Goal: Task Accomplishment & Management: Manage account settings

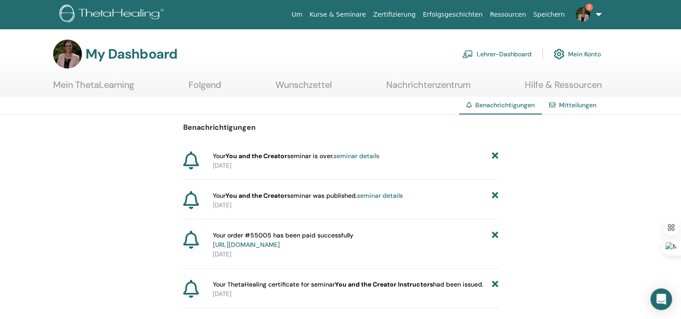
click at [584, 7] on img at bounding box center [583, 14] width 14 height 14
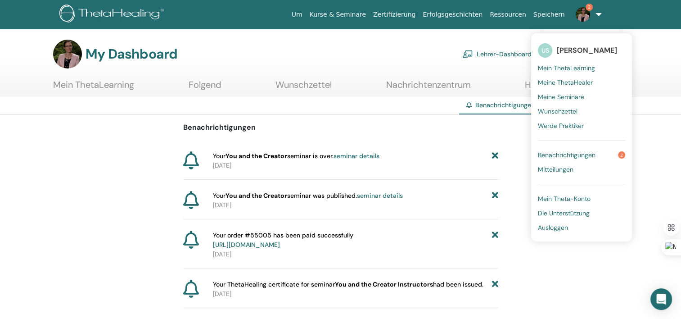
click at [564, 154] on span "Benachrichtigungen" at bounding box center [567, 155] width 58 height 8
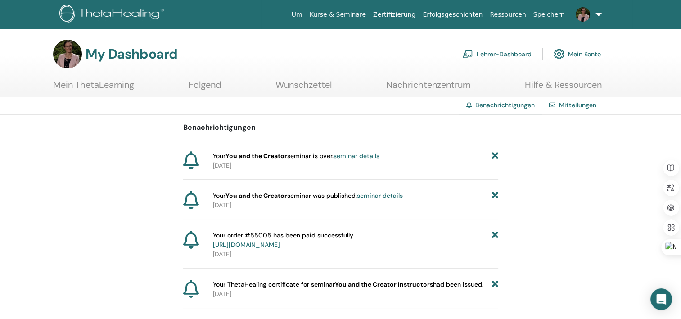
click at [507, 52] on link "Lehrer-Dashboard" at bounding box center [497, 54] width 69 height 20
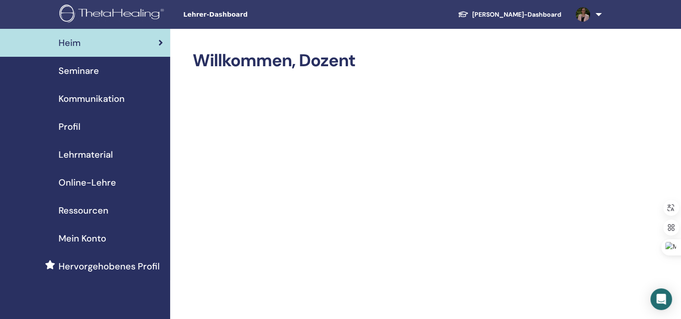
click at [91, 182] on span "Online-Lehre" at bounding box center [88, 183] width 58 height 14
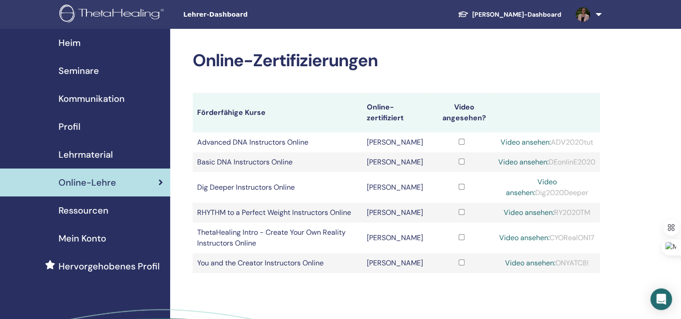
click at [71, 240] on span "Mein Konto" at bounding box center [83, 239] width 48 height 14
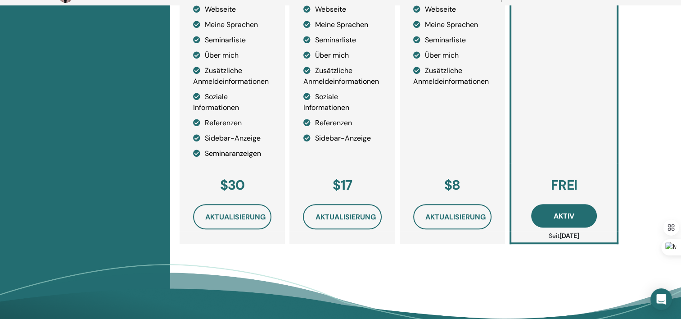
scroll to position [380, 0]
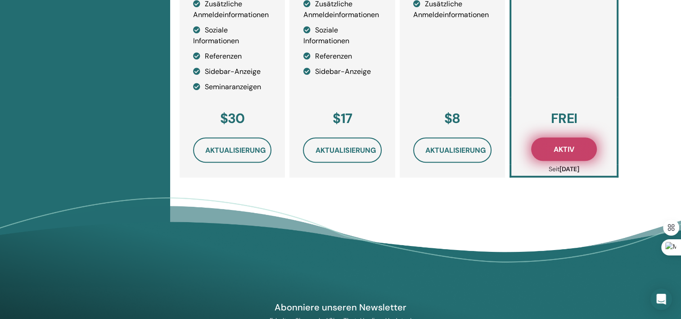
click at [561, 150] on span "Aktiv" at bounding box center [564, 149] width 21 height 9
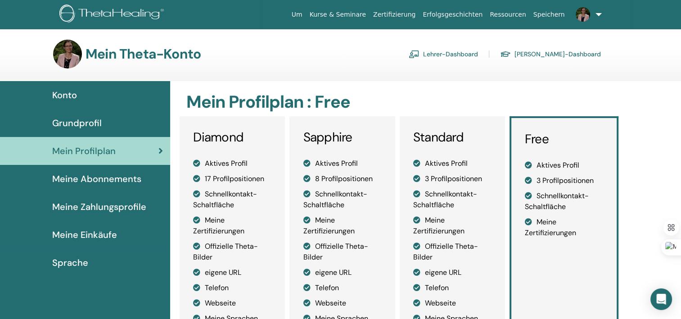
click at [67, 123] on span "Grundprofil" at bounding box center [77, 123] width 50 height 14
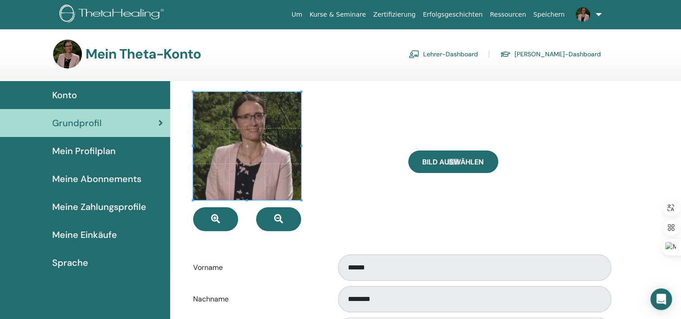
click at [363, 14] on link "Kurse & Seminare" at bounding box center [338, 14] width 64 height 17
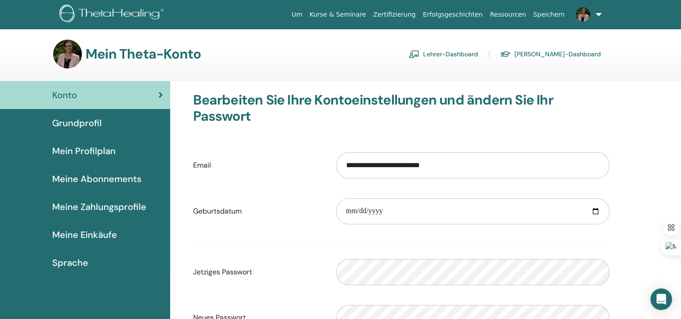
click at [78, 177] on span "Meine Abonnements" at bounding box center [96, 179] width 89 height 14
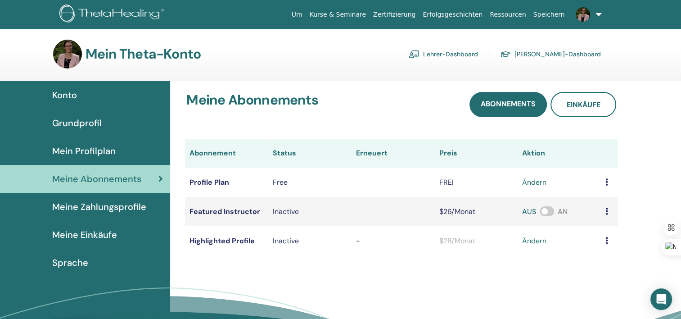
click at [68, 93] on span "Konto" at bounding box center [64, 95] width 25 height 14
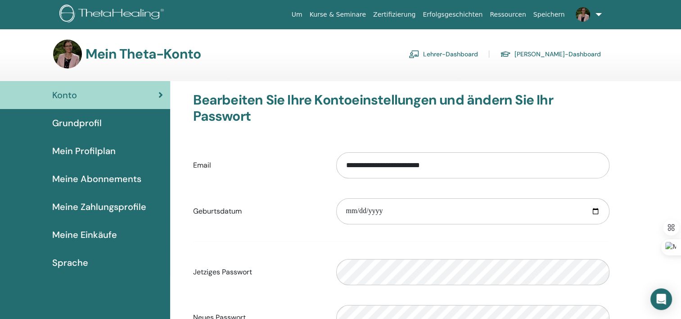
click at [78, 148] on span "Mein Profilplan" at bounding box center [84, 151] width 64 height 14
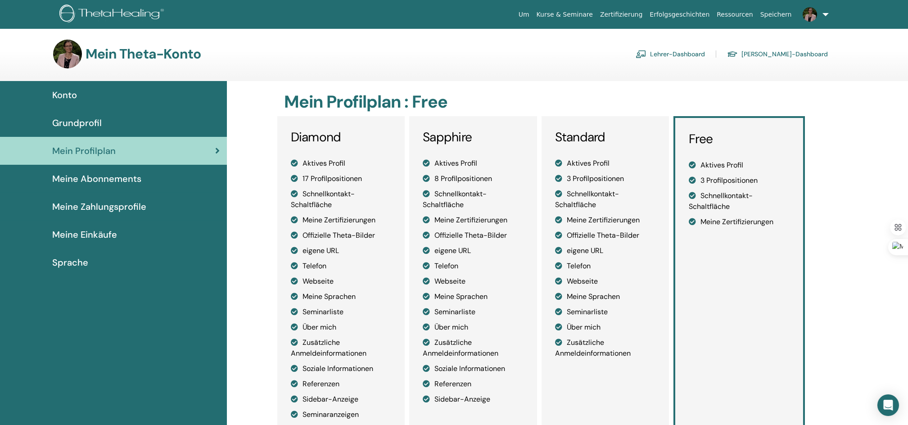
click at [640, 13] on link "Zertifizierung" at bounding box center [622, 14] width 50 height 17
